Goal: Task Accomplishment & Management: Complete application form

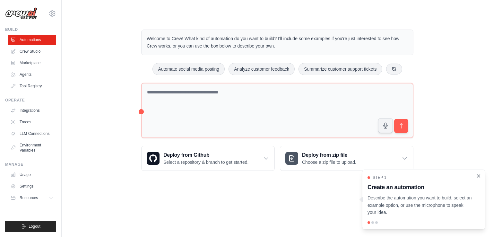
click at [479, 176] on icon "Close walkthrough" at bounding box center [479, 175] width 3 height 3
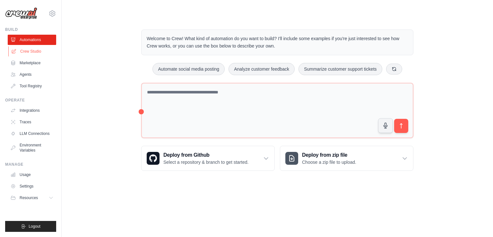
click at [39, 53] on link "Crew Studio" at bounding box center [32, 51] width 48 height 10
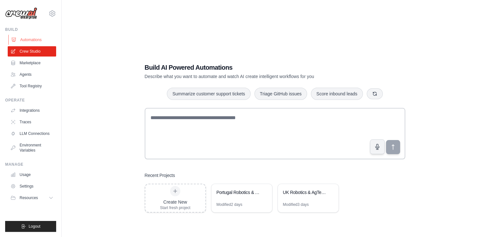
click at [44, 41] on link "Automations" at bounding box center [32, 40] width 48 height 10
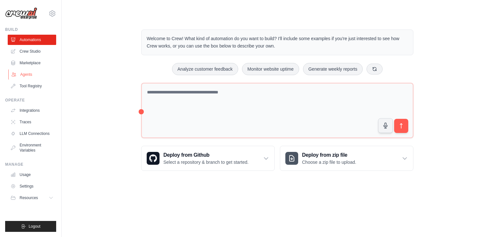
click at [32, 74] on link "Agents" at bounding box center [32, 74] width 48 height 10
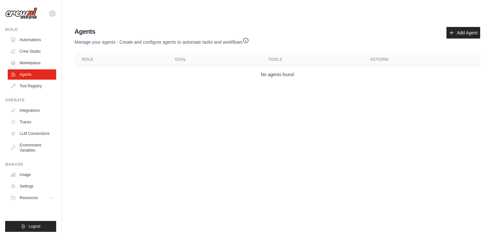
click at [121, 53] on th "Role" at bounding box center [121, 59] width 93 height 13
click at [456, 27] on link "Add Agent" at bounding box center [464, 33] width 34 height 12
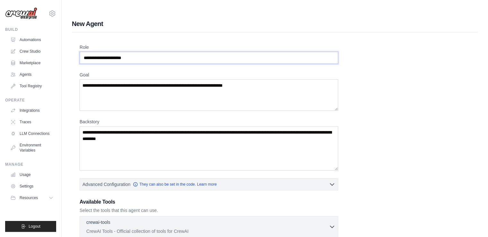
click at [142, 52] on input "Role" at bounding box center [209, 58] width 259 height 12
click at [126, 79] on textarea "Goal" at bounding box center [209, 94] width 259 height 31
click at [179, 129] on textarea "Backstory" at bounding box center [209, 148] width 259 height 44
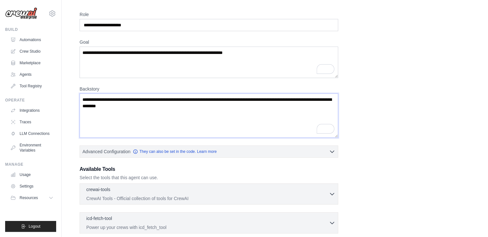
scroll to position [29, 0]
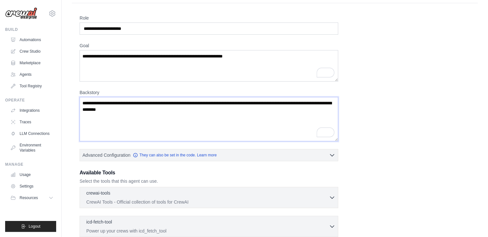
click at [181, 97] on textarea "Backstory" at bounding box center [209, 119] width 259 height 44
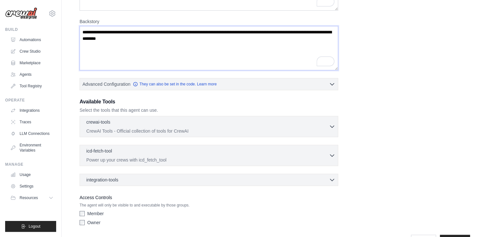
scroll to position [102, 0]
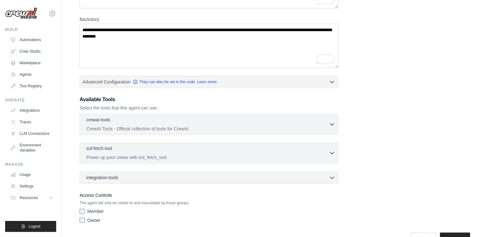
click at [328, 154] on p "Power up your crews with icd_fetch_tool" at bounding box center [207, 157] width 243 height 6
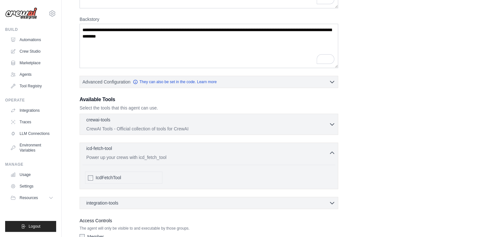
click at [328, 154] on p "Power up your crews with icd_fetch_tool" at bounding box center [207, 157] width 243 height 6
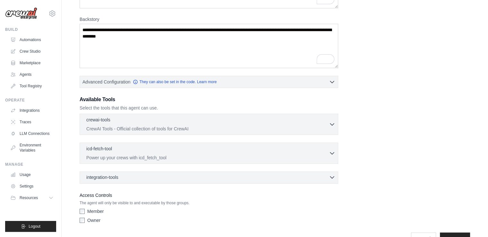
click at [304, 171] on div "integration-tools 0 selected Box Save files to Box Gmail" at bounding box center [209, 177] width 259 height 12
click at [333, 177] on icon "button" at bounding box center [332, 178] width 4 height 2
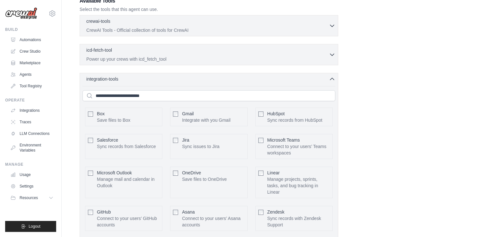
scroll to position [200, 0]
click at [332, 76] on icon "button" at bounding box center [332, 79] width 6 height 6
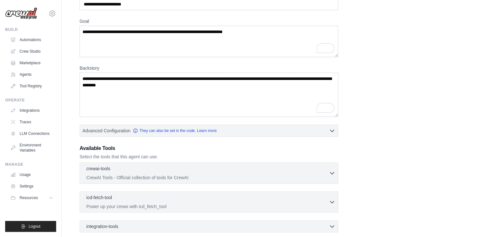
scroll to position [0, 0]
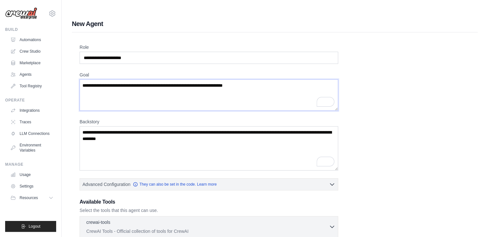
click at [168, 79] on textarea "Goal" at bounding box center [209, 94] width 259 height 31
